Goal: Transaction & Acquisition: Purchase product/service

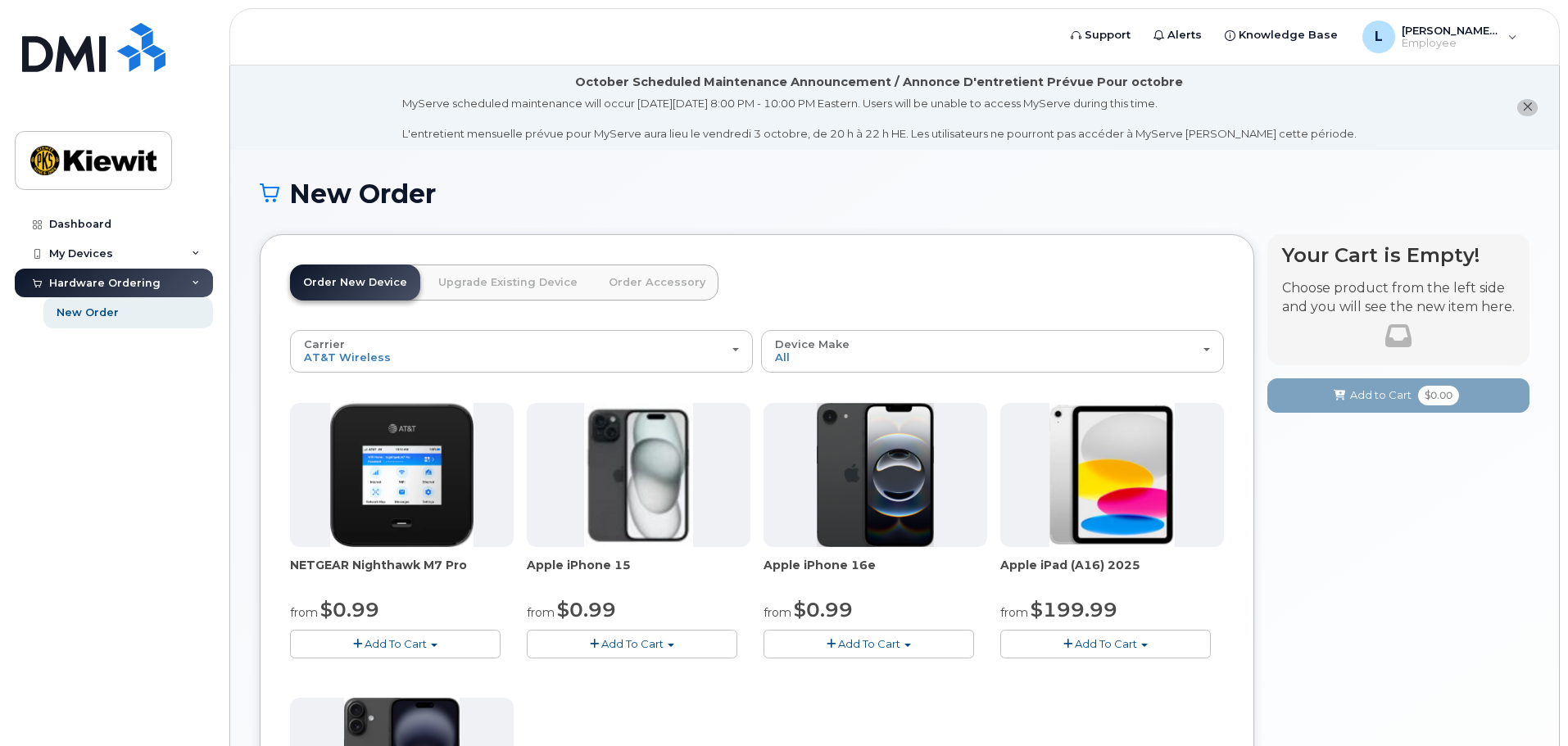
click at [336, 289] on link "Order New Device" at bounding box center [356, 282] width 131 height 36
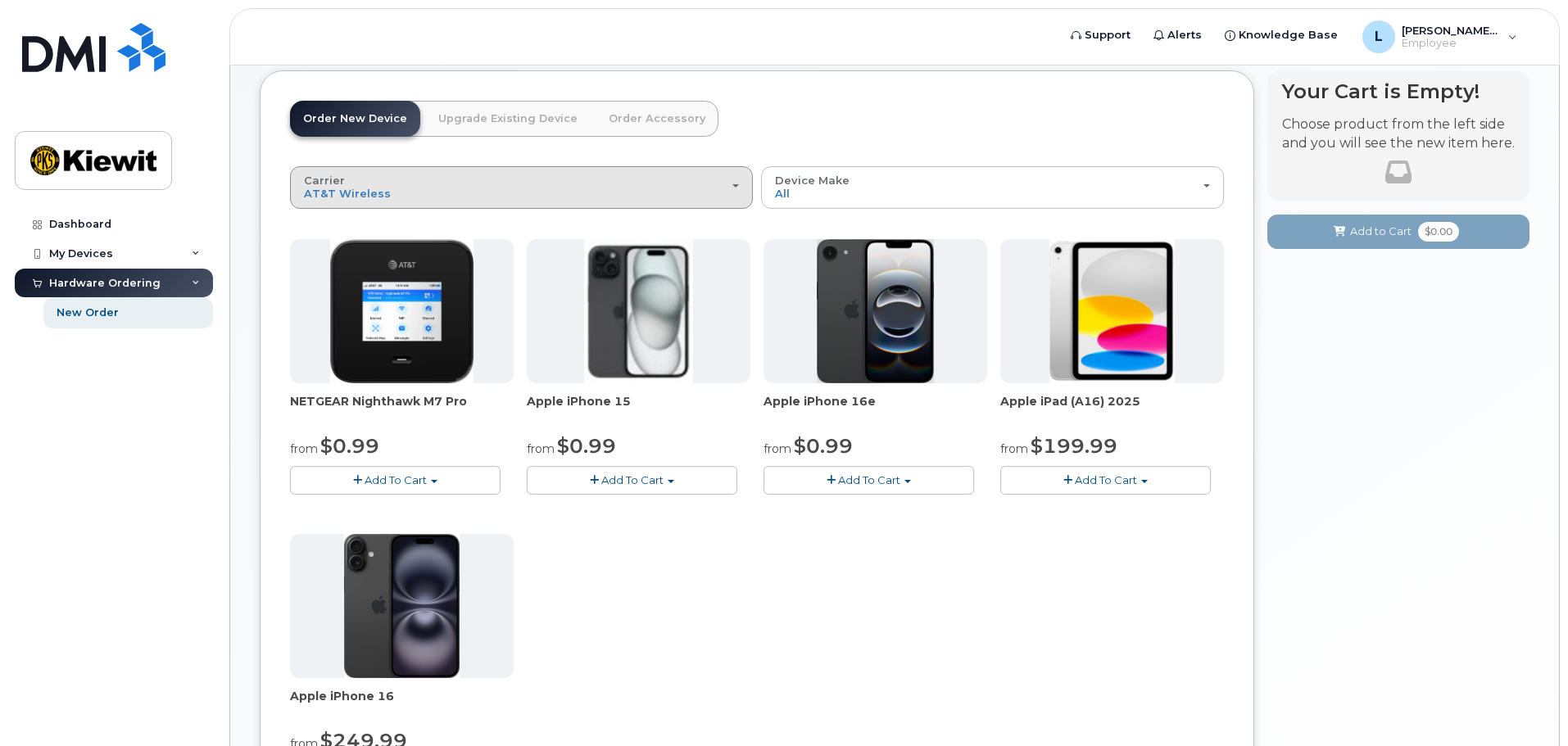
click at [720, 181] on div "Carrier Verizon Wireless T-Mobile AT&T Wireless" at bounding box center [521, 187] width 435 height 25
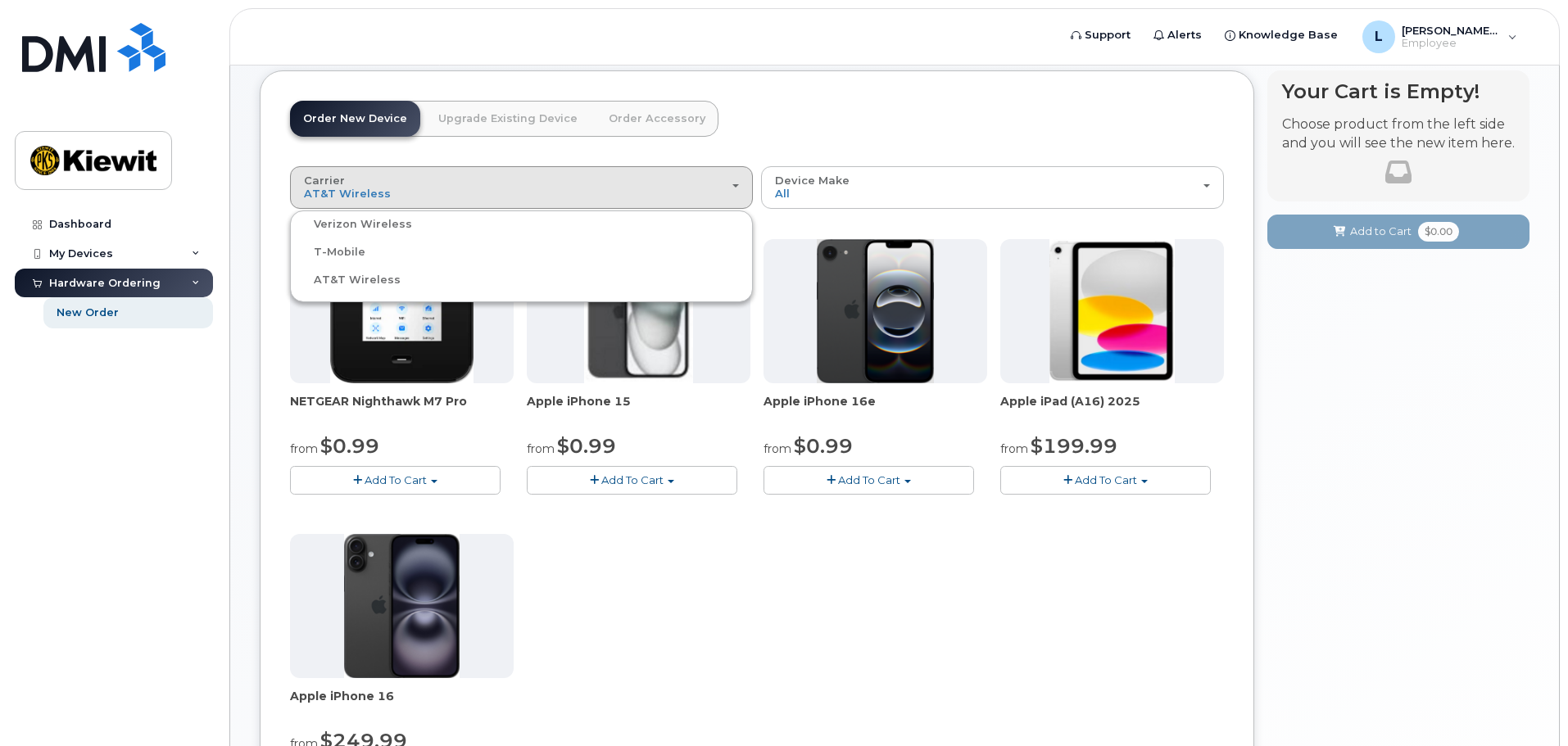
click at [380, 280] on label "AT&T Wireless" at bounding box center [347, 280] width 106 height 20
click at [0, 0] on input "AT&T Wireless" at bounding box center [0, 0] width 0 height 0
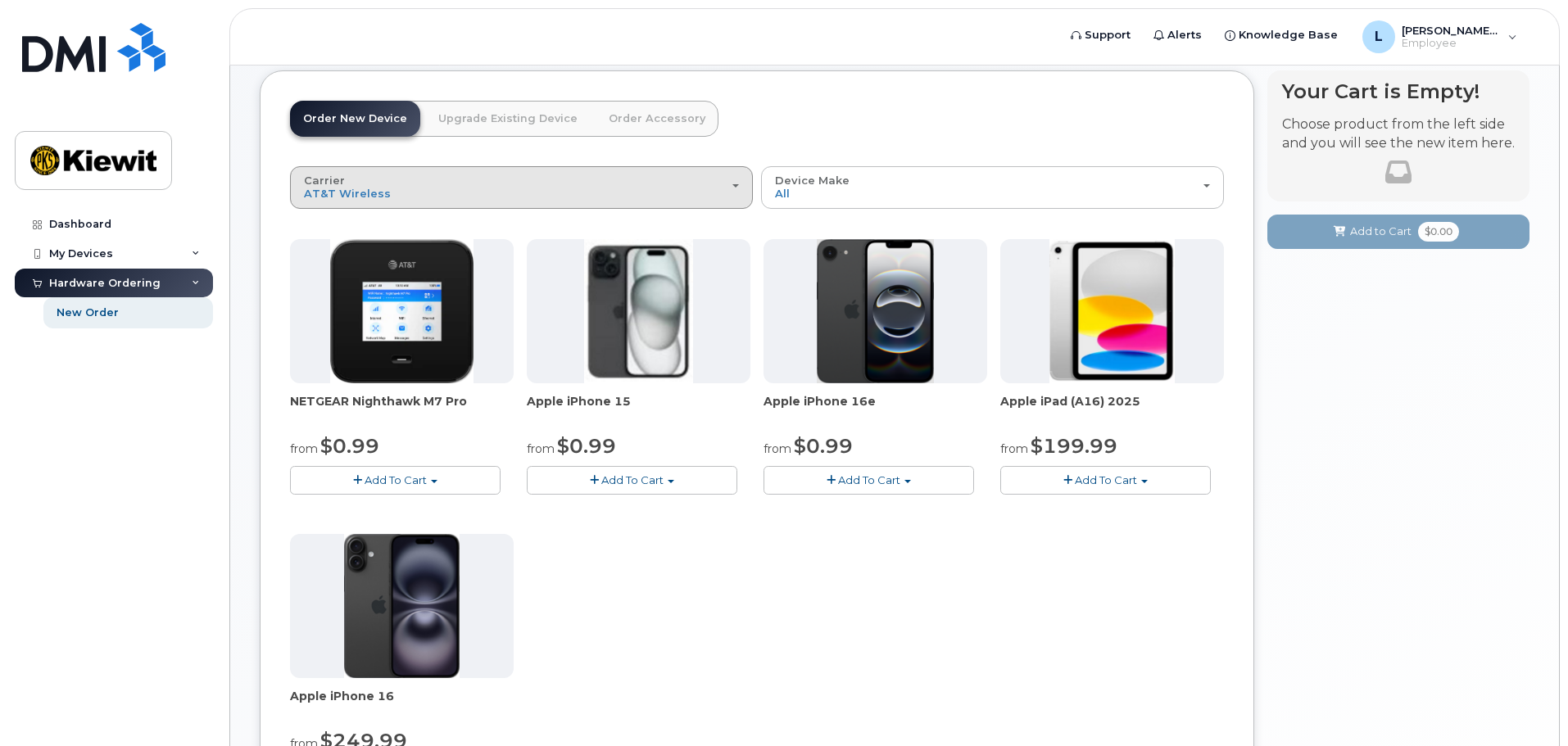
click at [529, 181] on div "Carrier Verizon Wireless T-Mobile AT&T Wireless" at bounding box center [521, 187] width 435 height 25
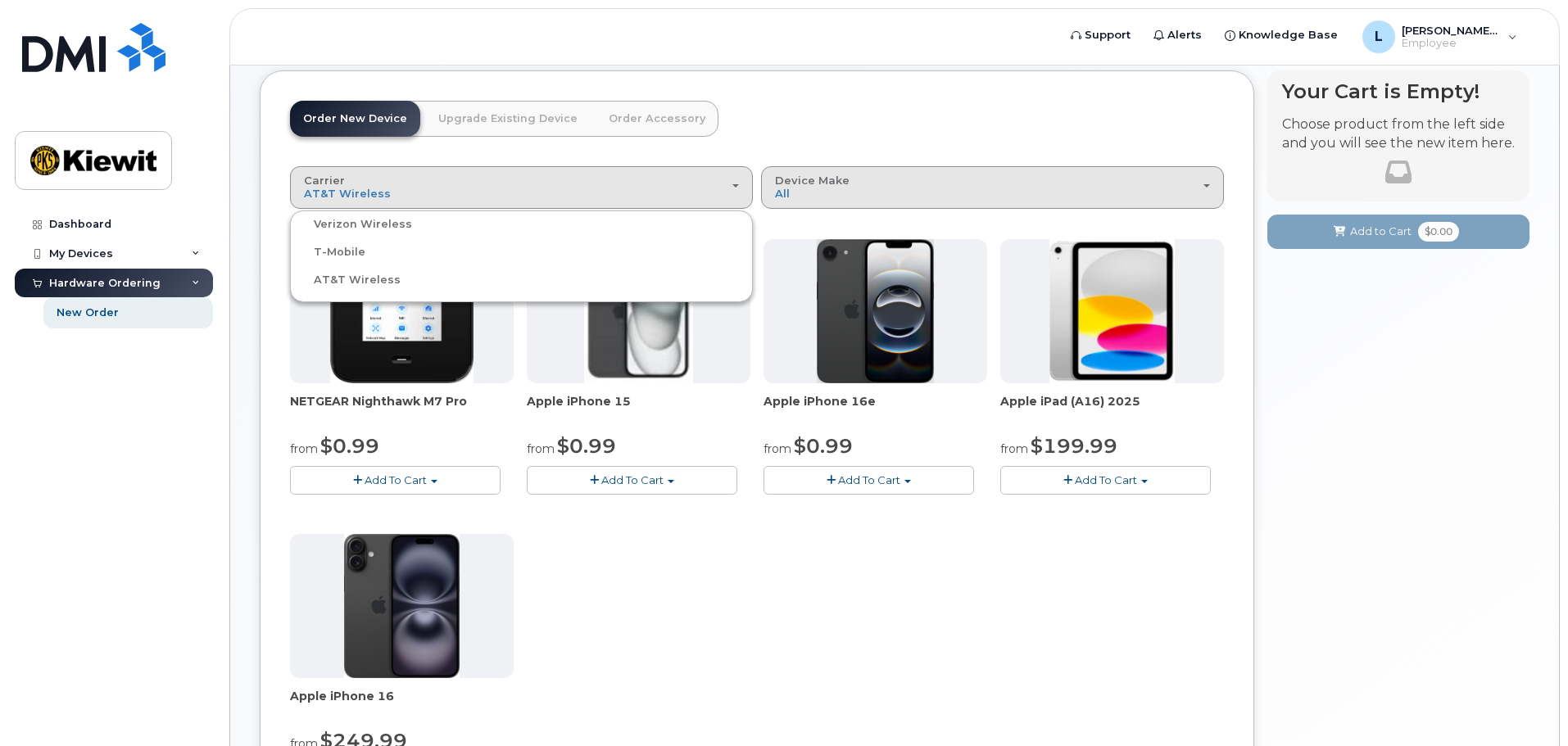
click at [943, 171] on button "Device Make All iPhone Modem Tablet" at bounding box center [992, 187] width 463 height 43
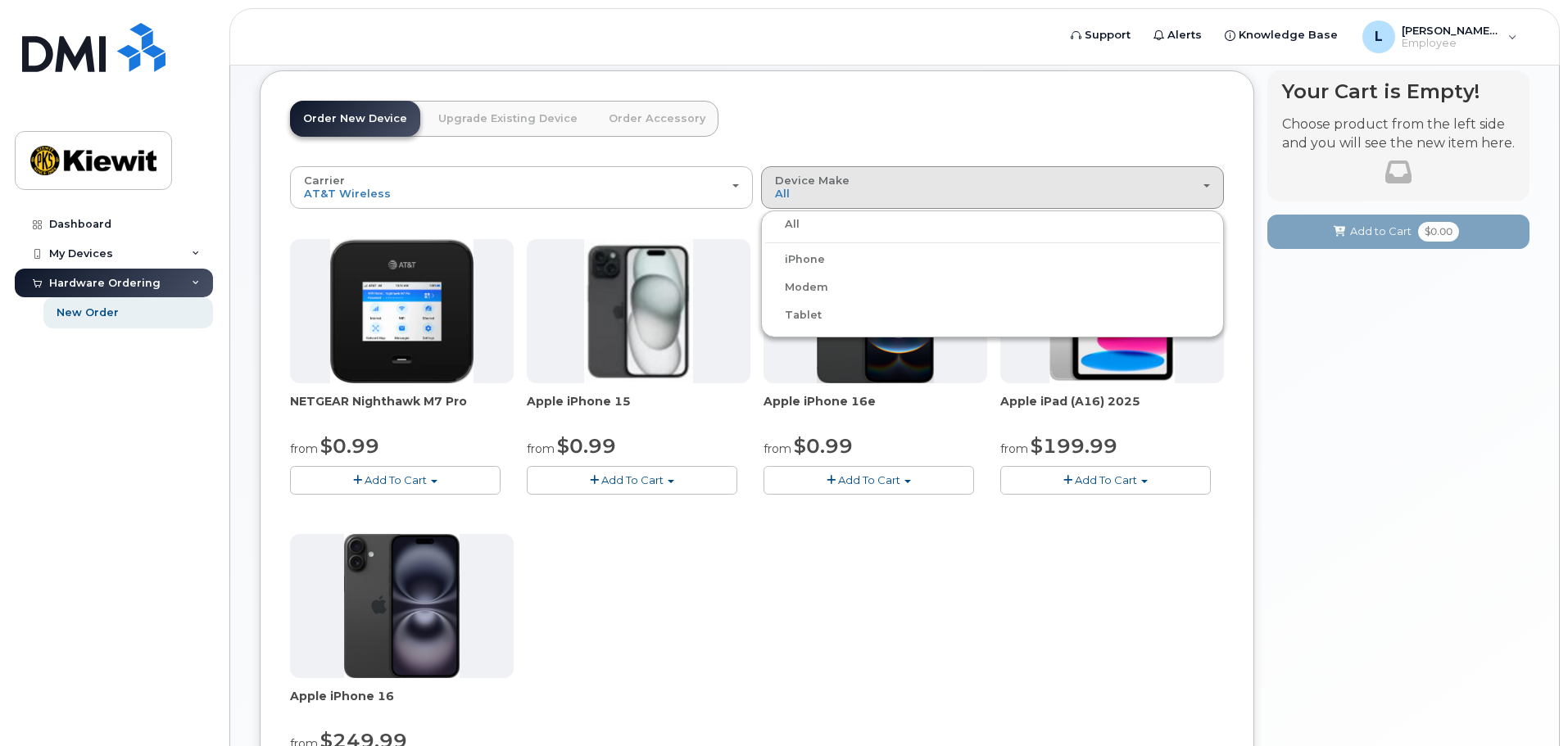
click at [804, 260] on label "iPhone" at bounding box center [795, 260] width 59 height 20
click at [0, 0] on input "iPhone" at bounding box center [0, 0] width 0 height 0
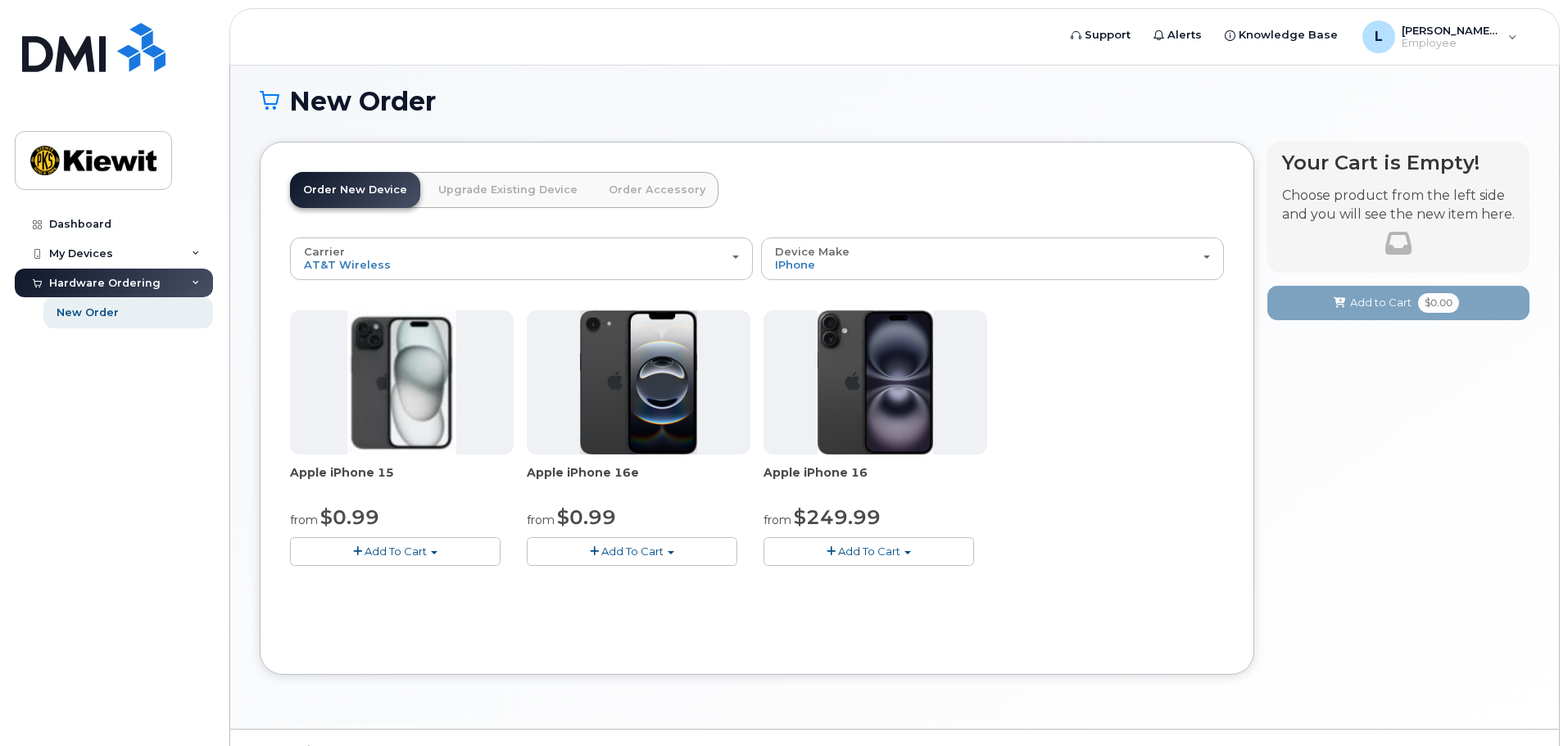
scroll to position [128, 0]
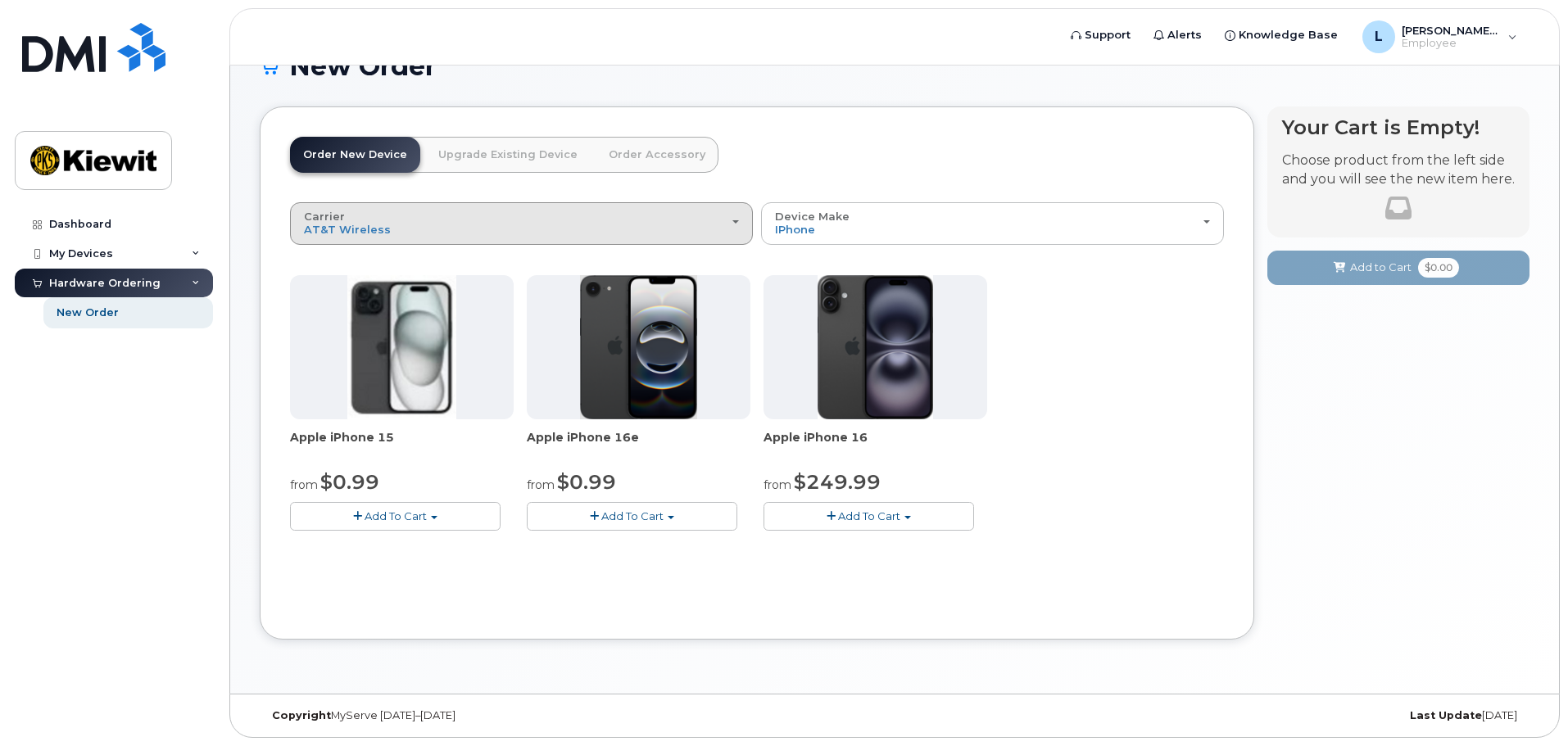
click at [547, 232] on div "Carrier Verizon Wireless T-Mobile AT&T Wireless" at bounding box center [521, 223] width 435 height 25
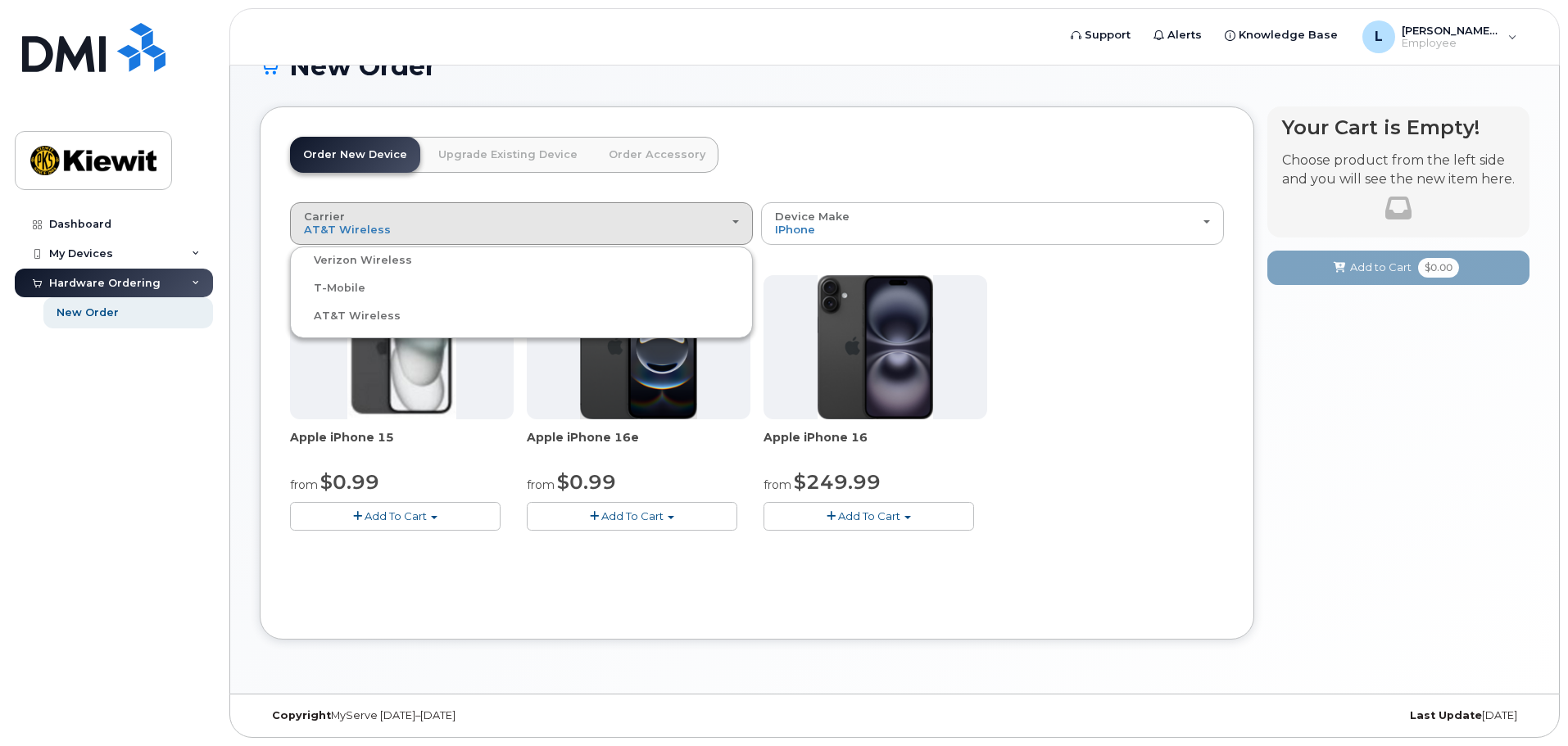
click at [353, 290] on label "T-Mobile" at bounding box center [330, 289] width 71 height 20
click at [0, 0] on input "T-Mobile" at bounding box center [0, 0] width 0 height 0
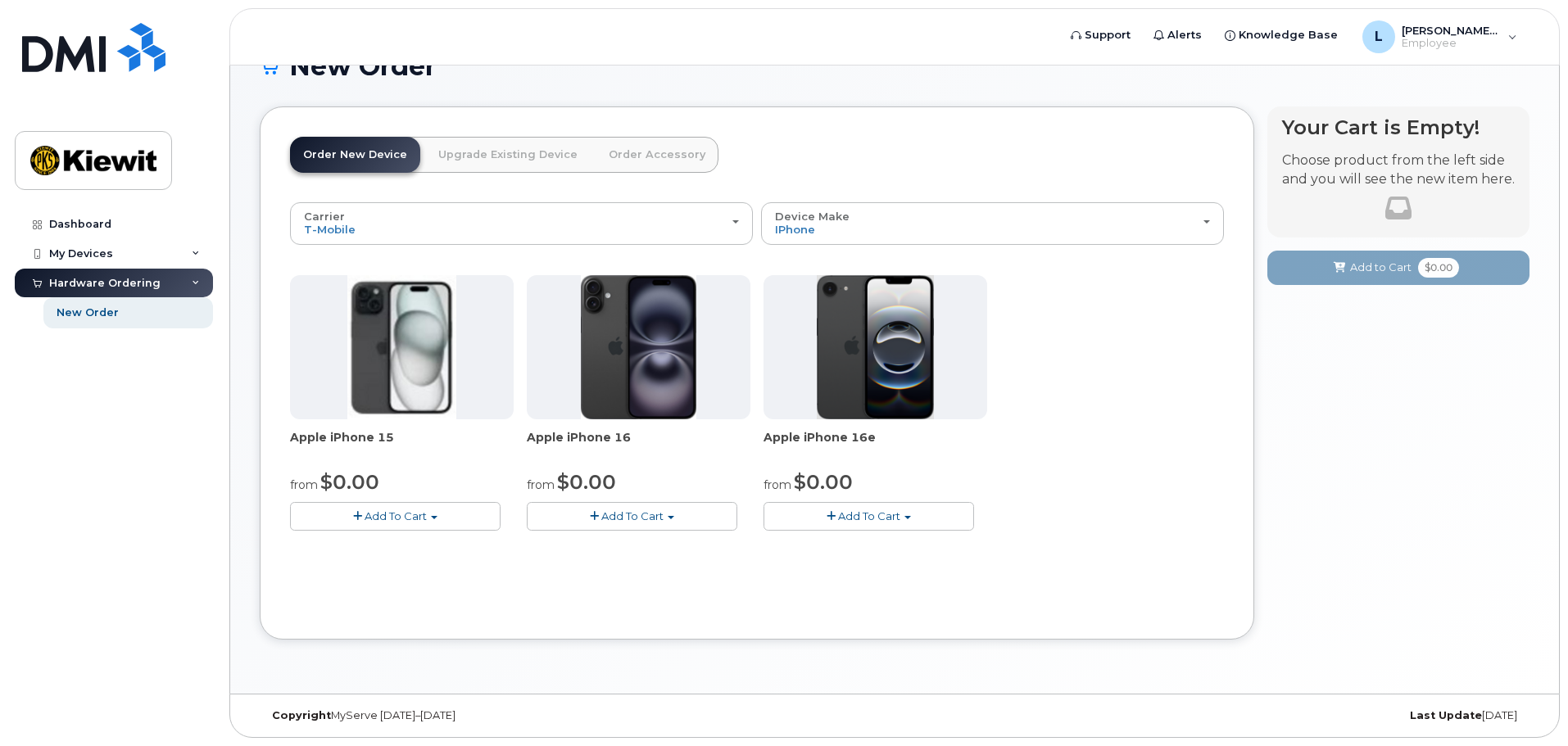
click at [396, 520] on span "Add To Cart" at bounding box center [396, 516] width 62 height 13
drag, startPoint x: 678, startPoint y: 581, endPoint x: 643, endPoint y: 580, distance: 35.0
click at [678, 581] on div "Carrier Verizon Wireless T-Mobile AT&T Wireless Verizon Wireless T-Mobile AT&T …" at bounding box center [757, 406] width 934 height 408
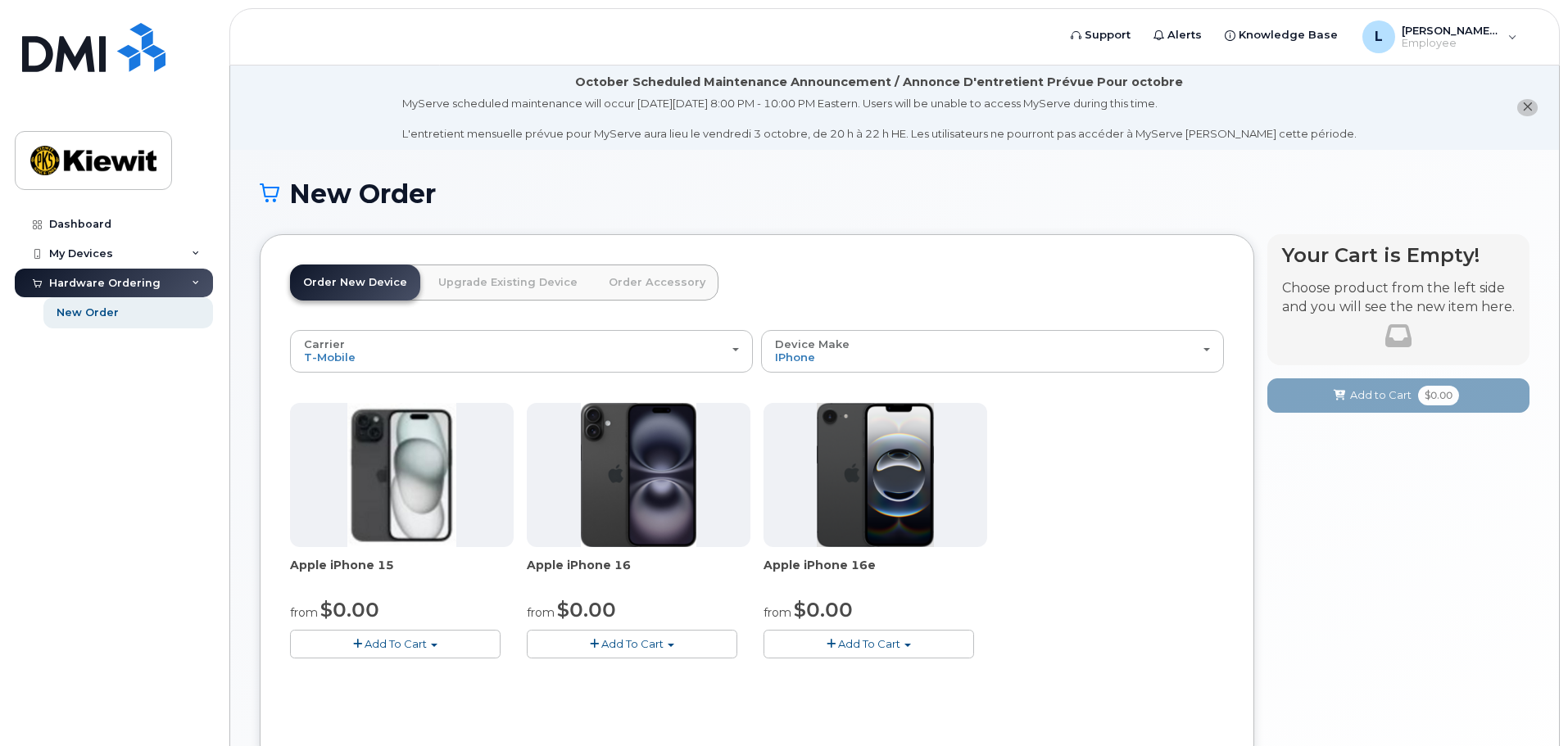
scroll to position [82, 0]
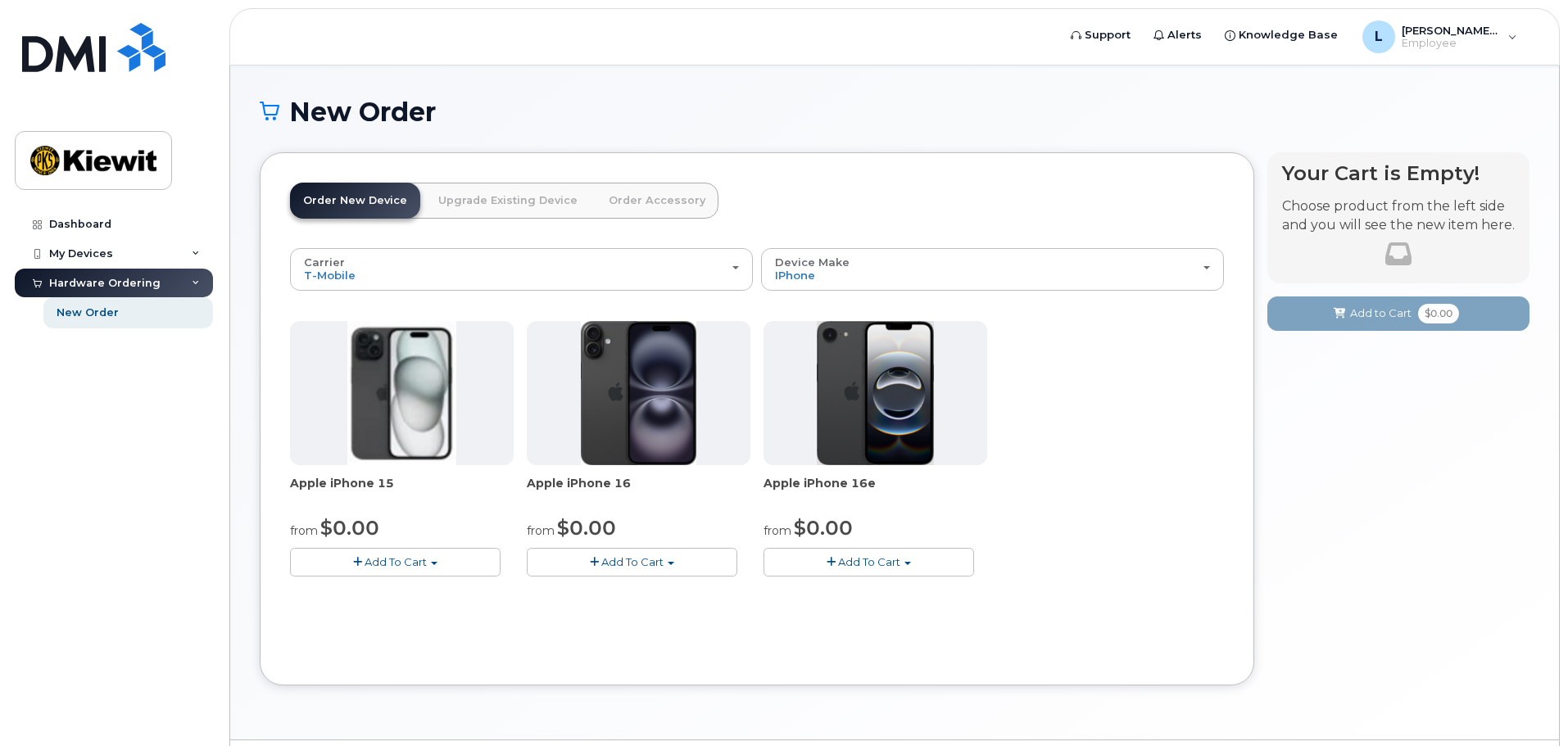
click at [434, 565] on span "button" at bounding box center [434, 564] width 7 height 3
click at [1176, 516] on div "Apple iPhone 15 from $0.00 Add To Cart $0.00 - 2 year Activation (128GB) $729.9…" at bounding box center [757, 462] width 934 height 282
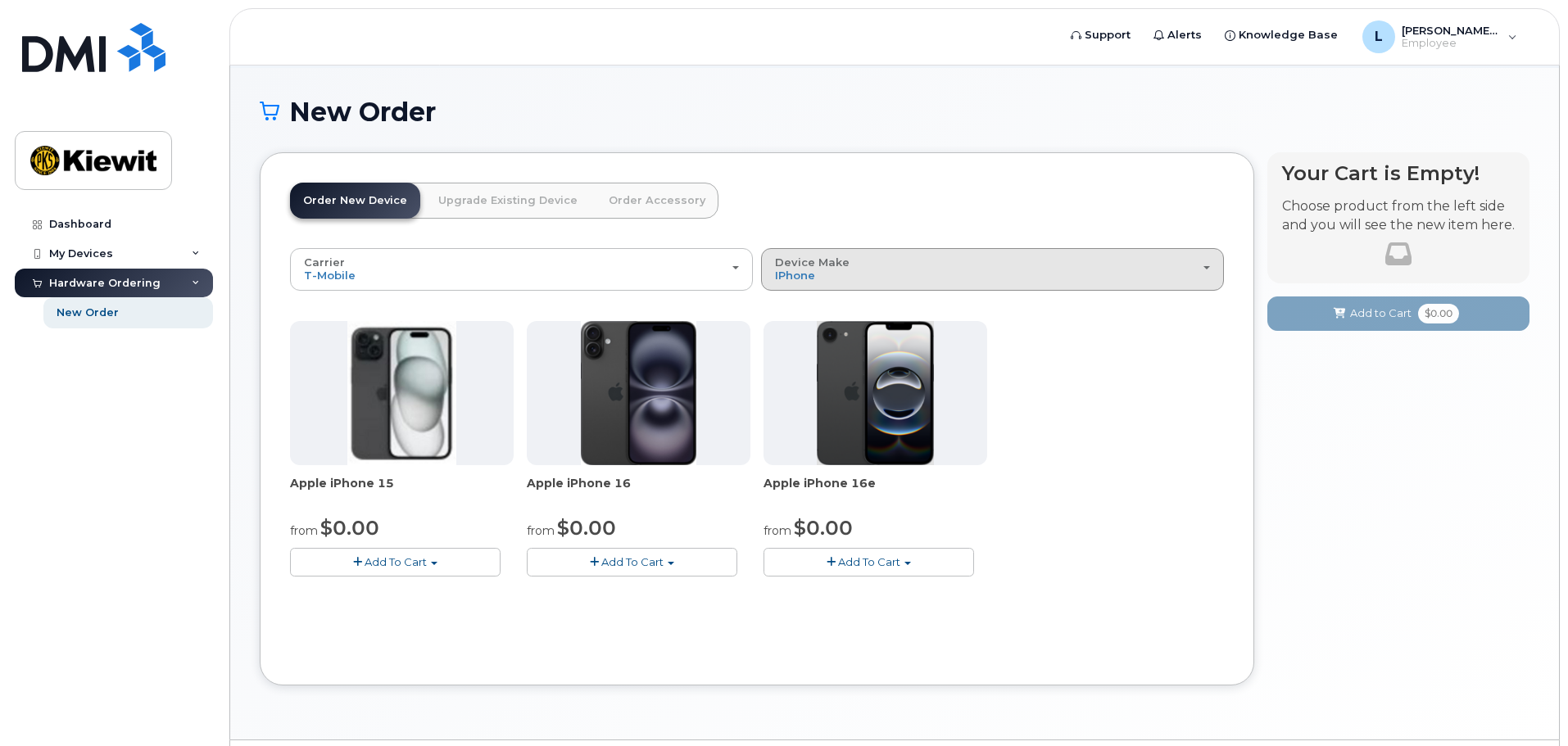
click at [880, 263] on div "Device Make All Cell Phone iPhone Modem Tablet" at bounding box center [992, 269] width 435 height 25
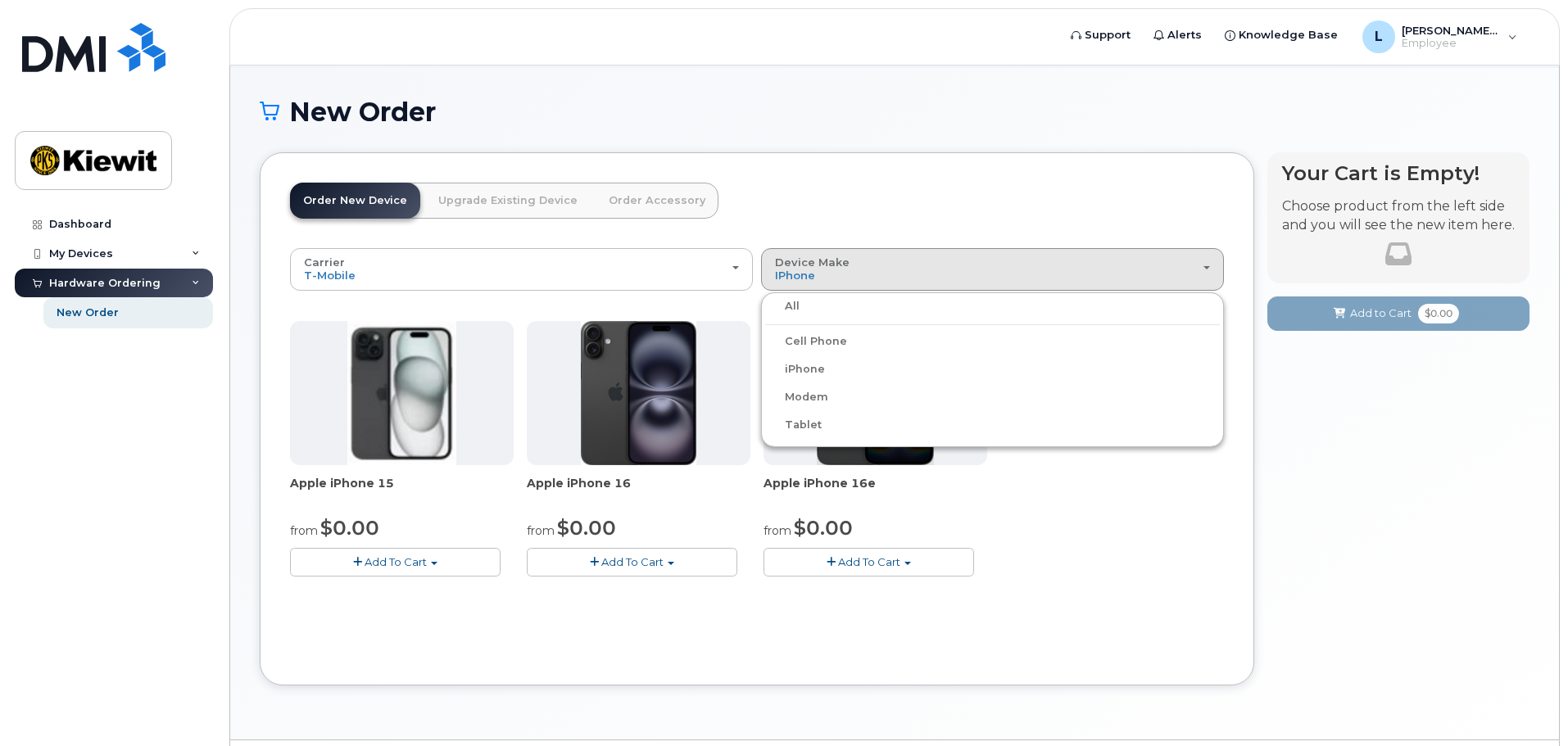
click at [818, 311] on div "All" at bounding box center [993, 307] width 455 height 20
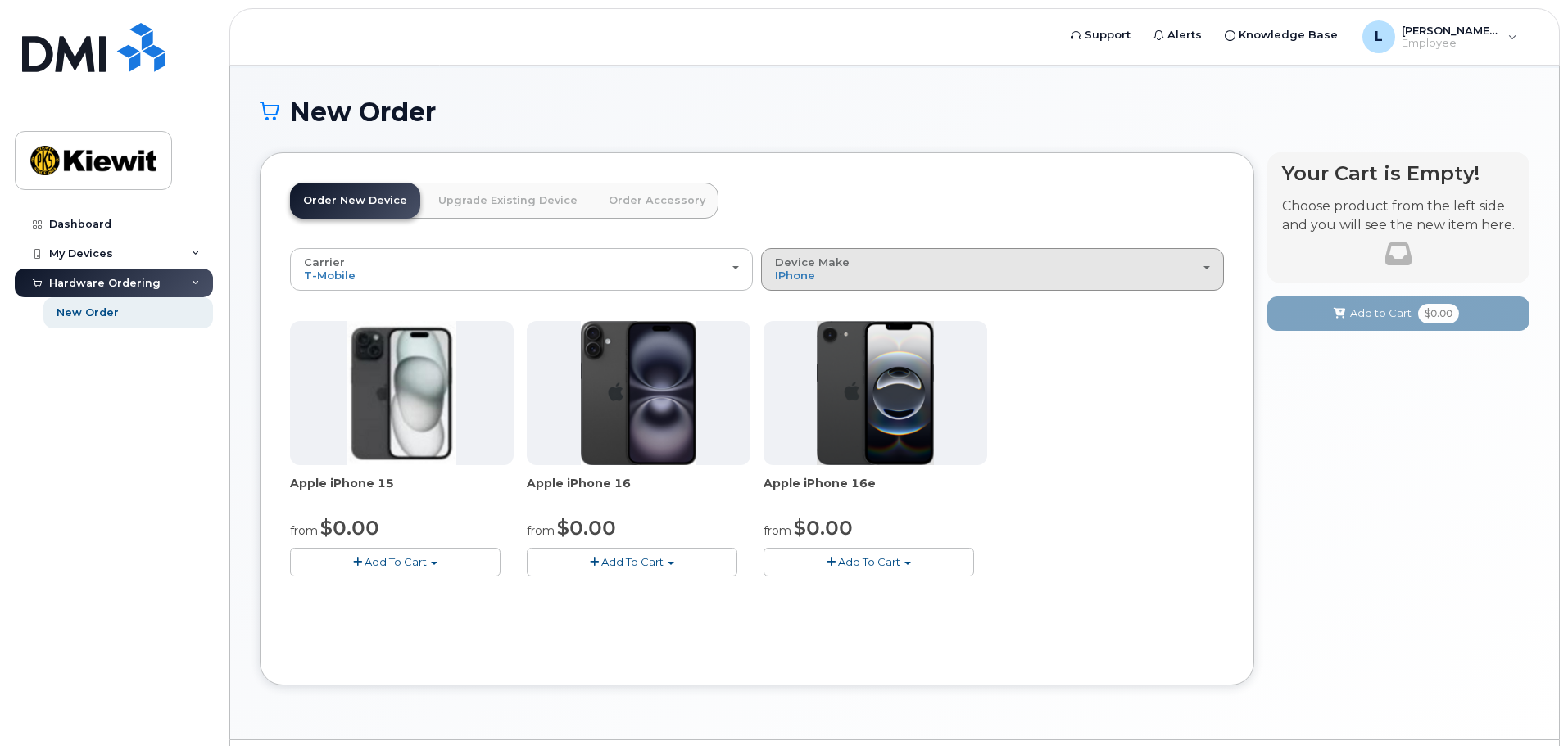
click at [972, 260] on div "Device Make All Cell Phone iPhone Modem Tablet" at bounding box center [992, 269] width 435 height 25
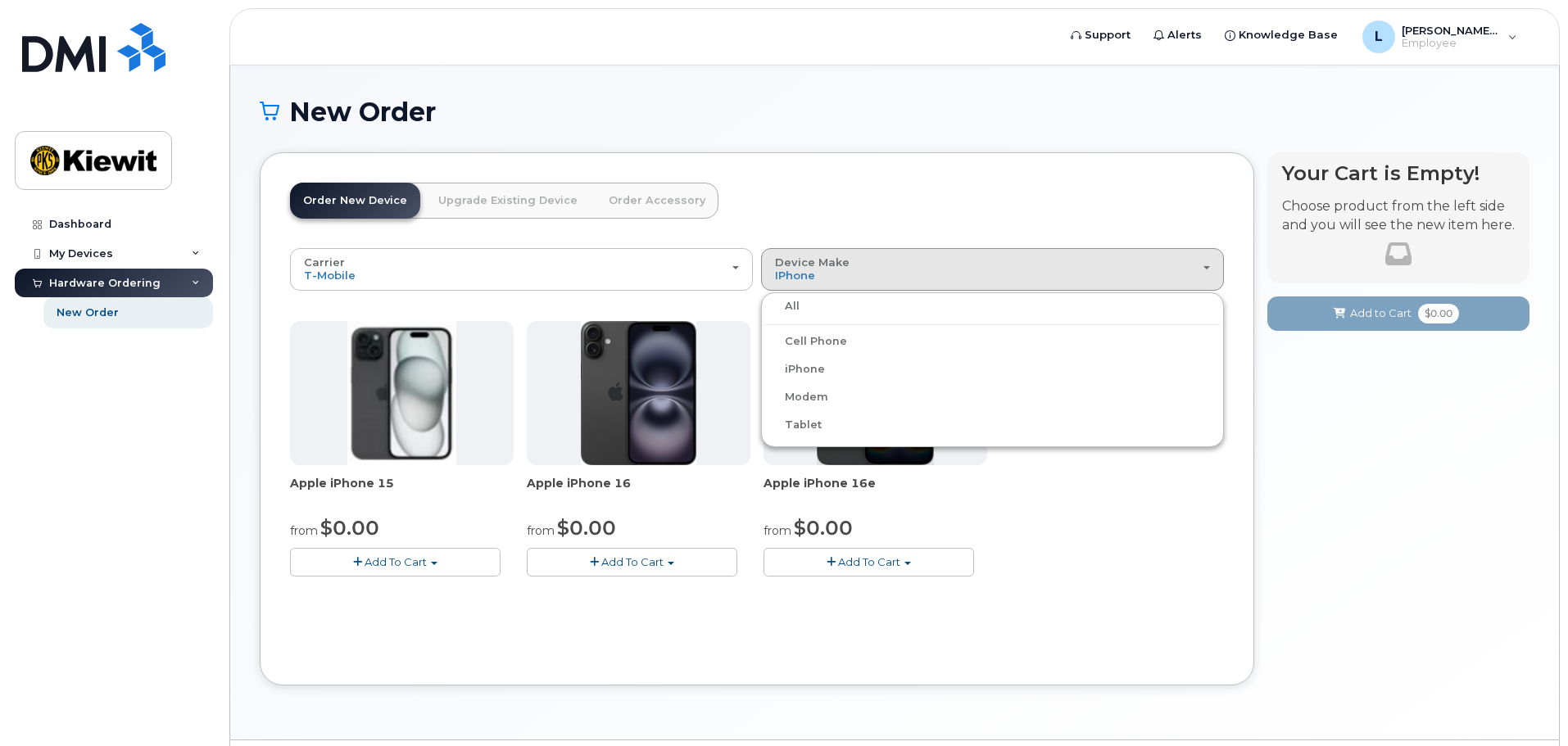
click at [791, 304] on label "All" at bounding box center [782, 307] width 34 height 20
click at [0, 0] on input "All" at bounding box center [0, 0] width 0 height 0
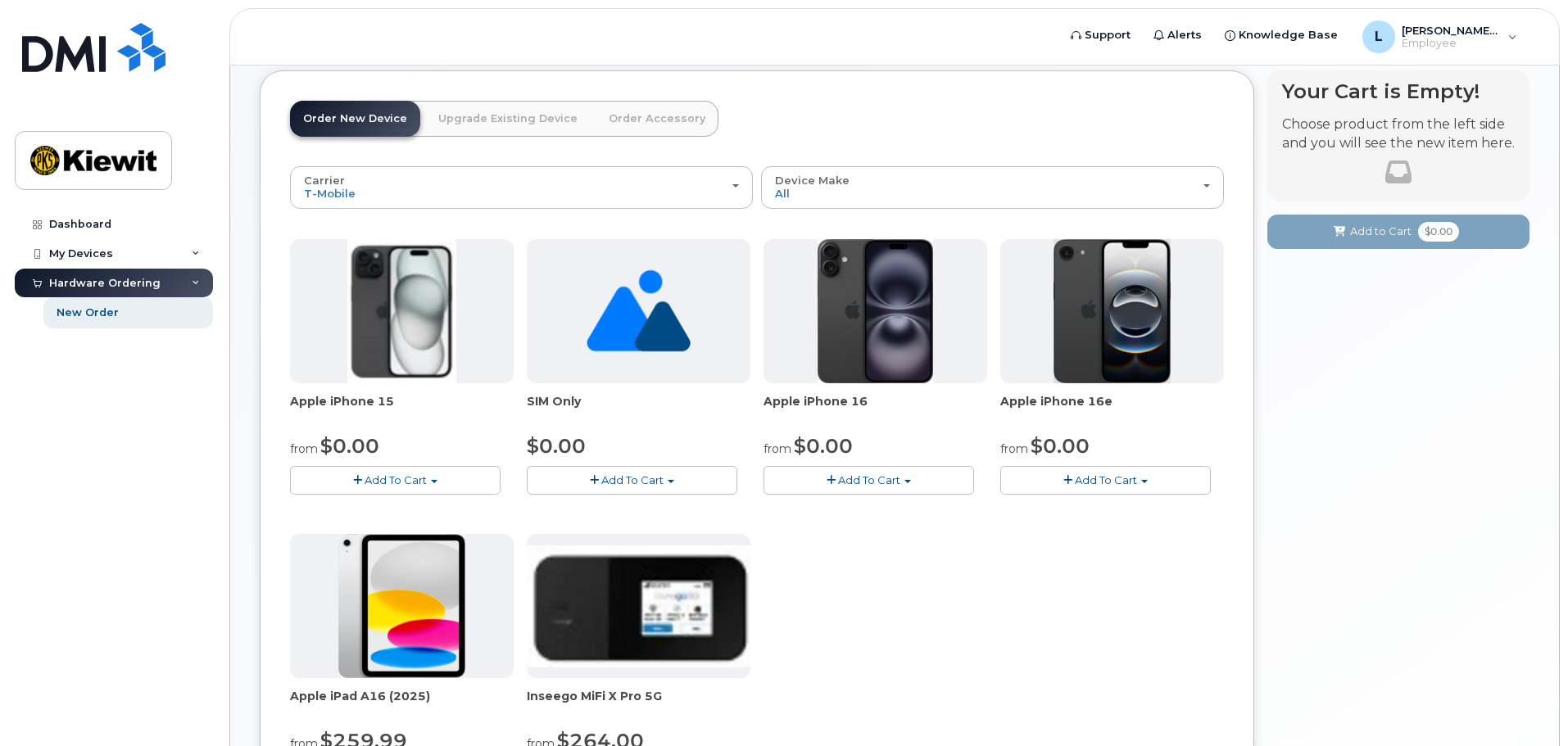
scroll to position [246, 0]
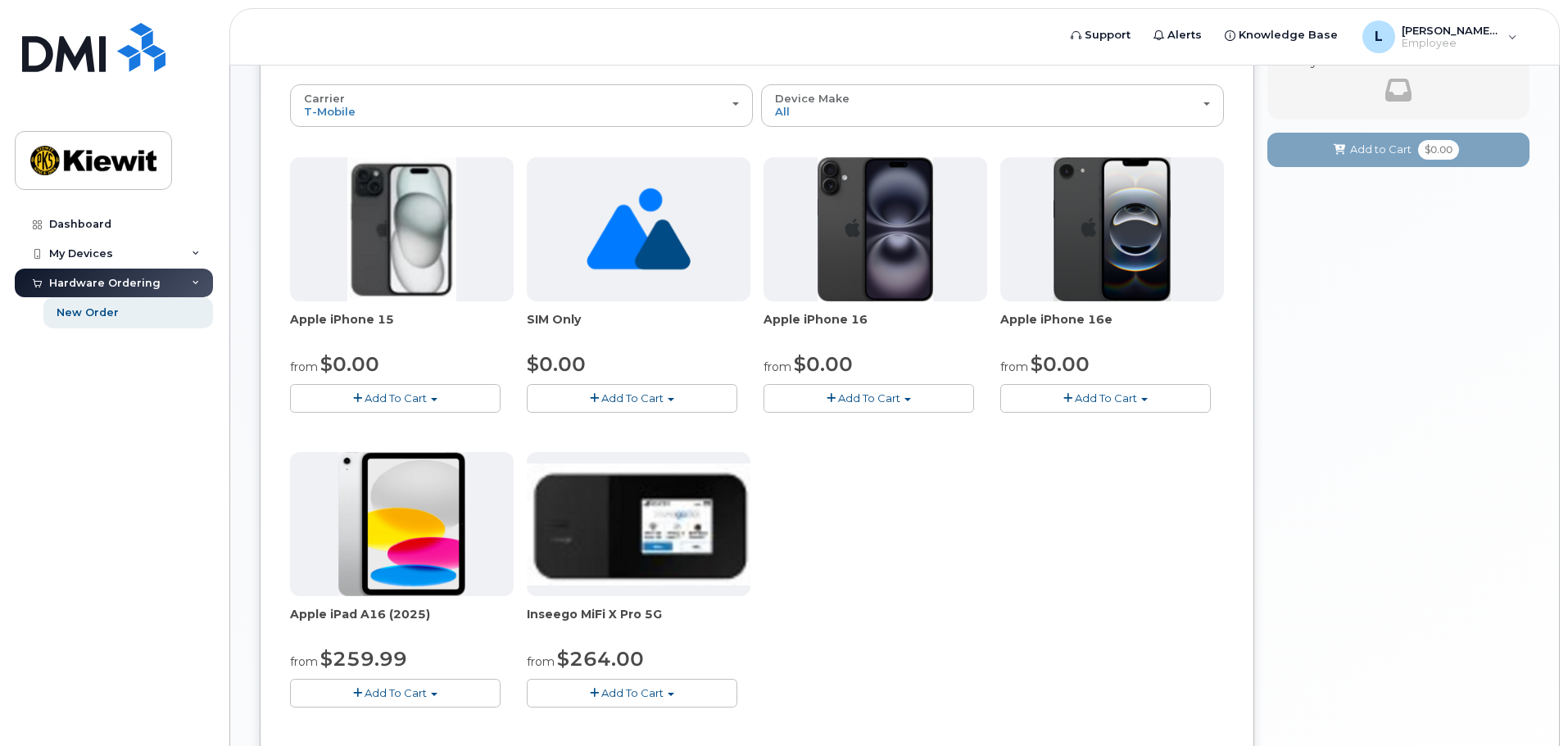
click at [436, 397] on button "Add To Cart" at bounding box center [396, 398] width 211 height 28
click at [435, 396] on button "Add To Cart" at bounding box center [396, 398] width 211 height 28
